Goal: Information Seeking & Learning: Learn about a topic

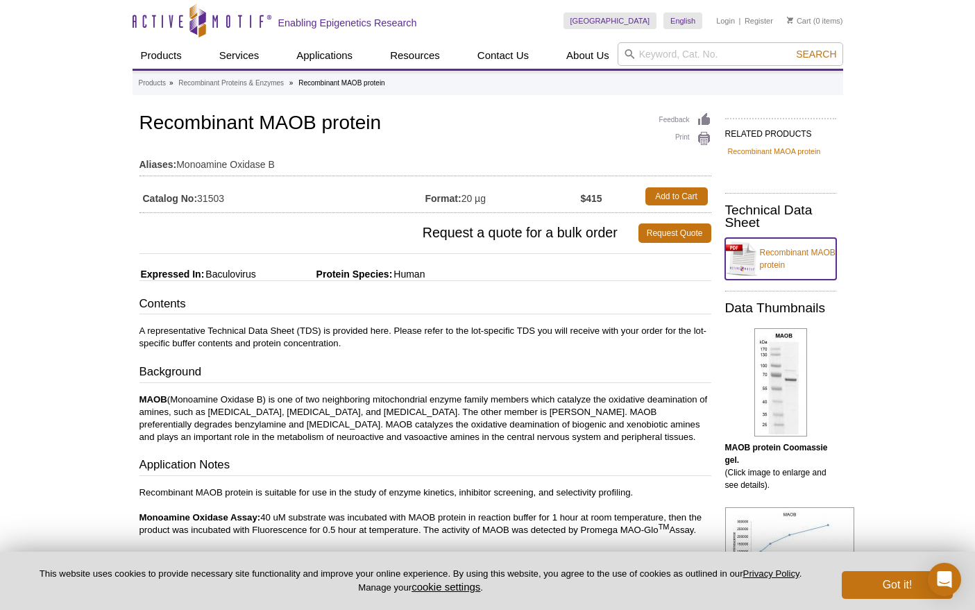
click at [772, 251] on link "Recombinant MAOB protein" at bounding box center [780, 259] width 111 height 42
click at [530, 141] on div "Feedback Print Recombinant MAOB protein Aliases: Monoamine Oxidase B Catalog No…" at bounding box center [425, 161] width 572 height 103
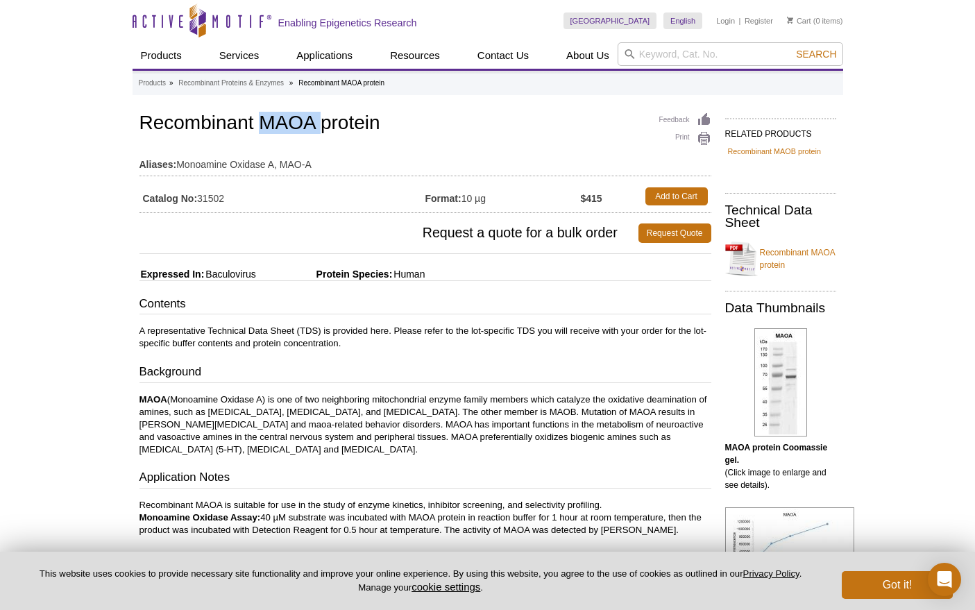
drag, startPoint x: 262, startPoint y: 123, endPoint x: 320, endPoint y: 126, distance: 58.4
click at [320, 126] on h1 "Recombinant MAOA protein" at bounding box center [425, 124] width 572 height 24
copy h1 "MAOA"
click at [777, 255] on link "Recombinant MAOA protein" at bounding box center [780, 259] width 111 height 42
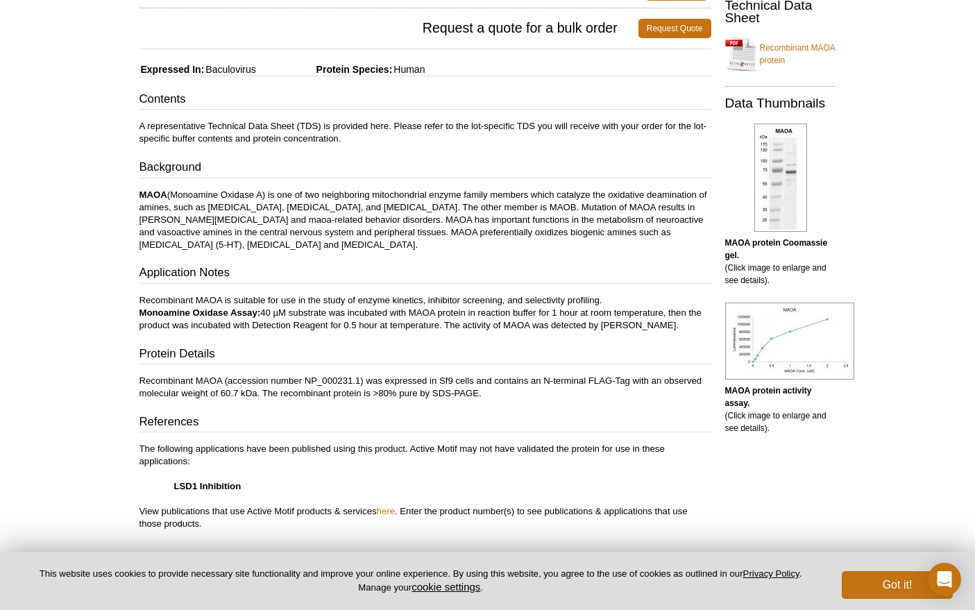
scroll to position [245, 0]
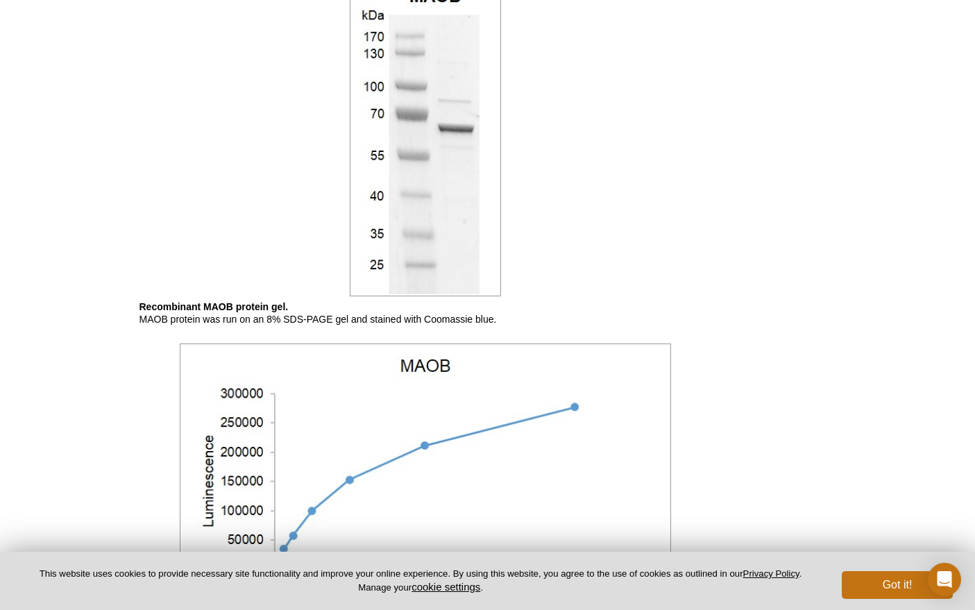
scroll to position [804, 0]
